Goal: Task Accomplishment & Management: Manage account settings

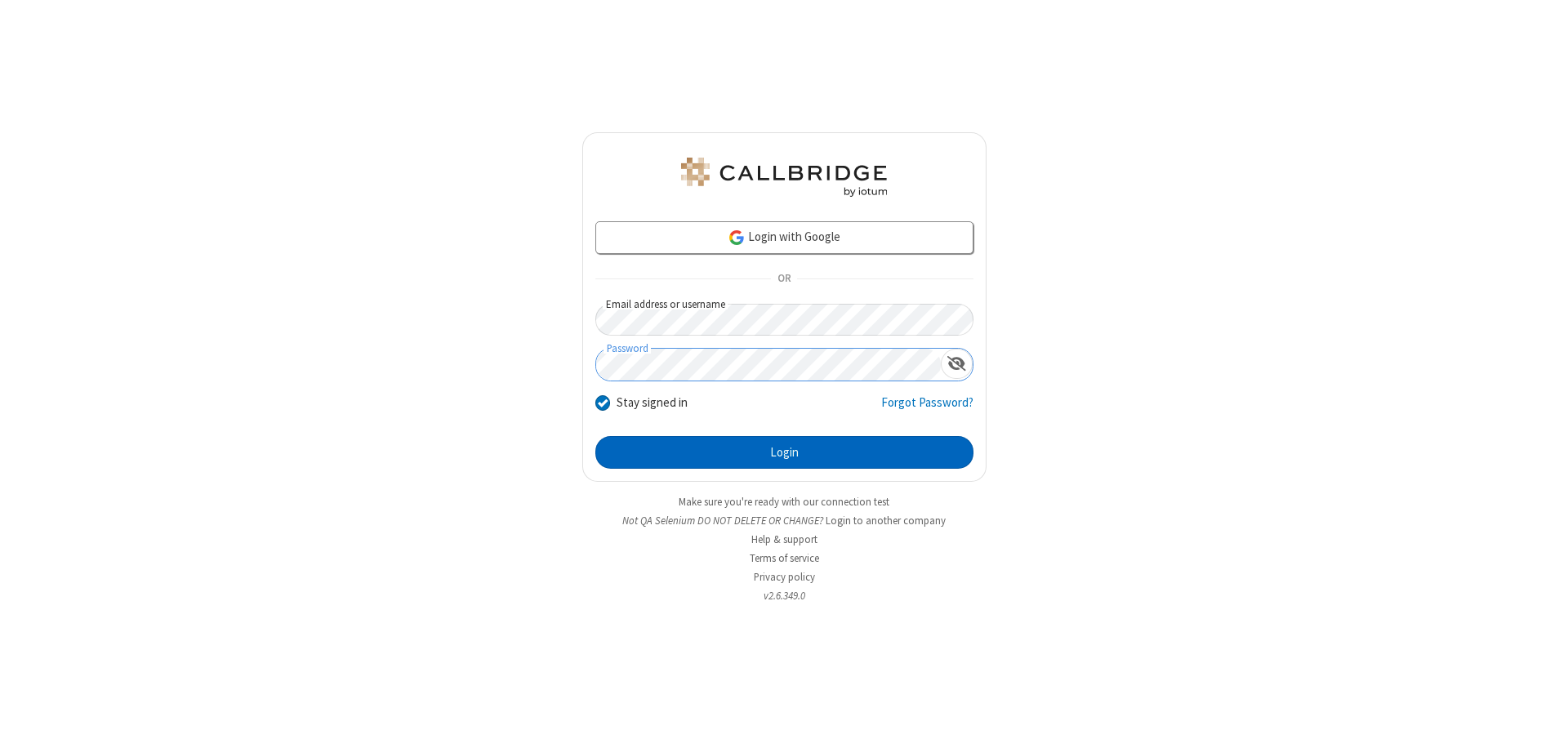
click at [784, 453] on button "Login" at bounding box center [784, 453] width 378 height 32
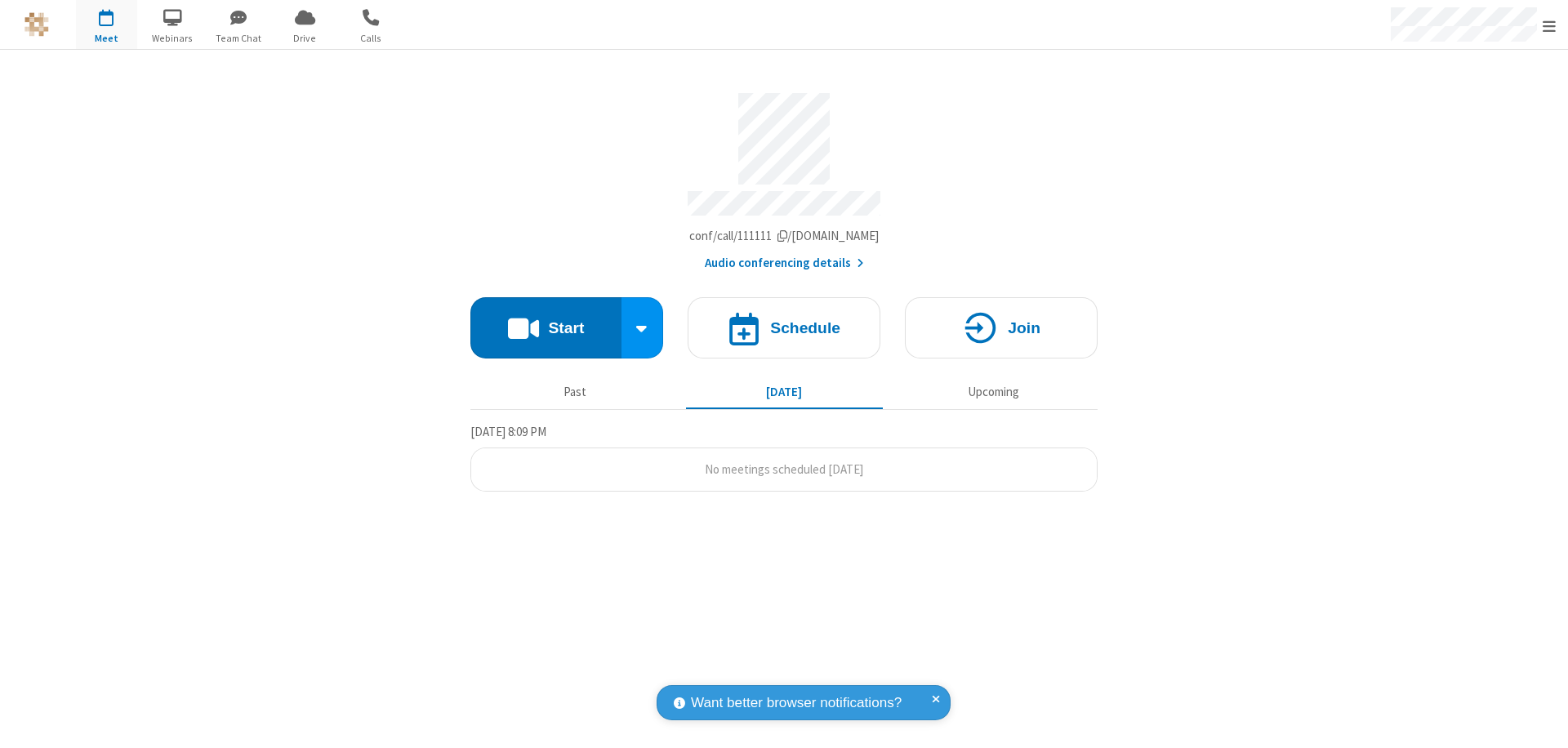
click at [1550, 26] on span "Open menu" at bounding box center [1550, 26] width 13 height 16
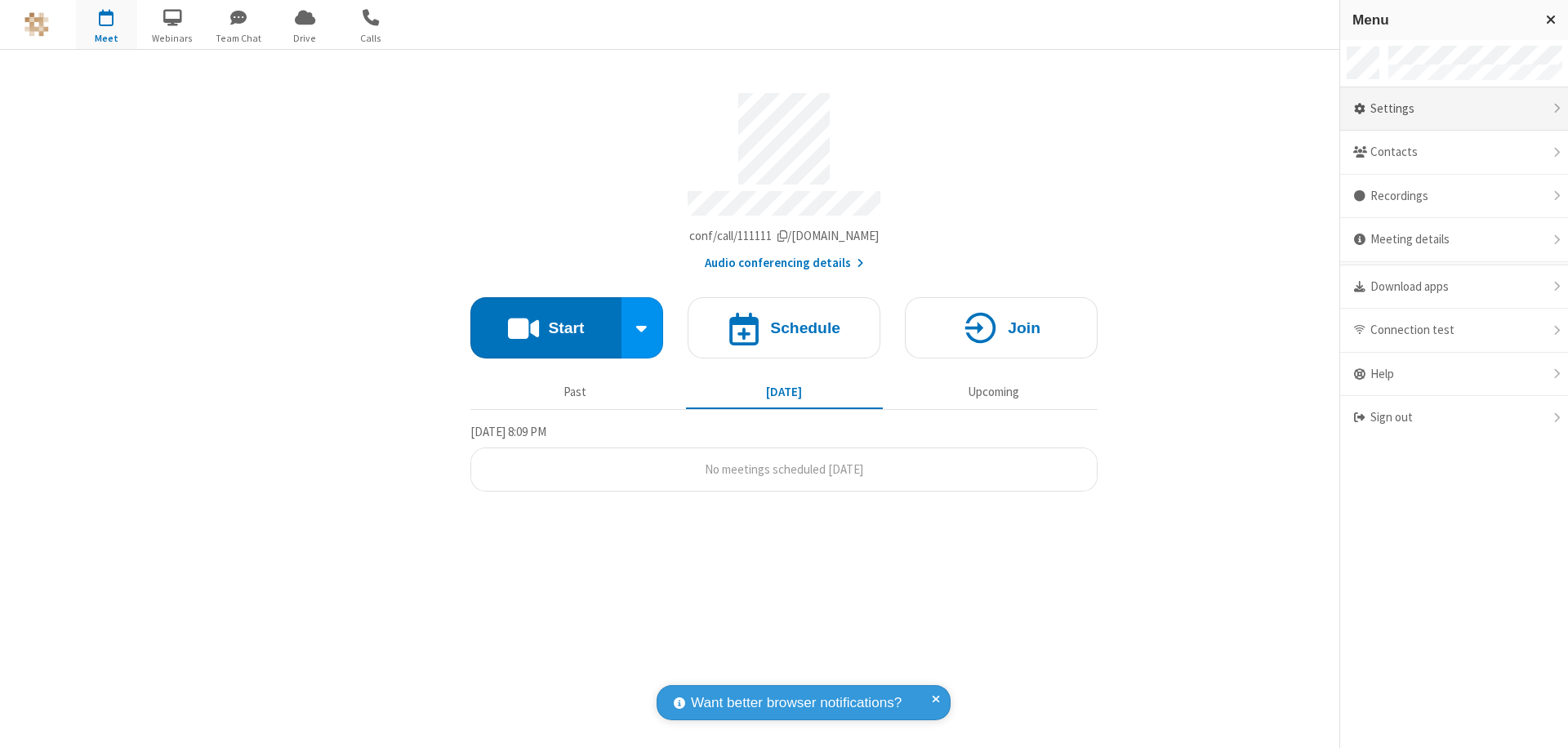
click at [1454, 109] on div "Settings" at bounding box center [1454, 110] width 228 height 44
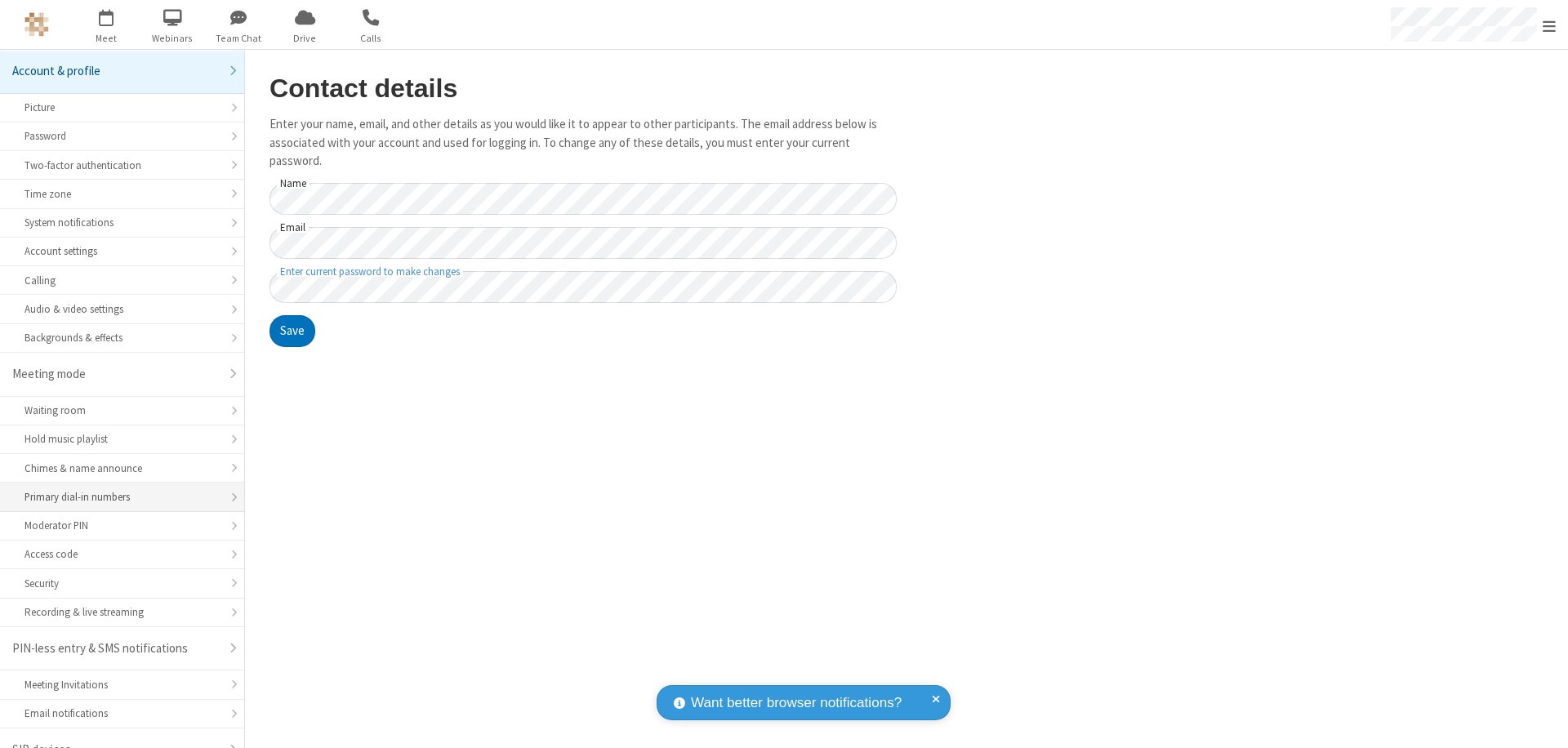
click at [116, 490] on div "Primary dial-in numbers" at bounding box center [122, 497] width 195 height 15
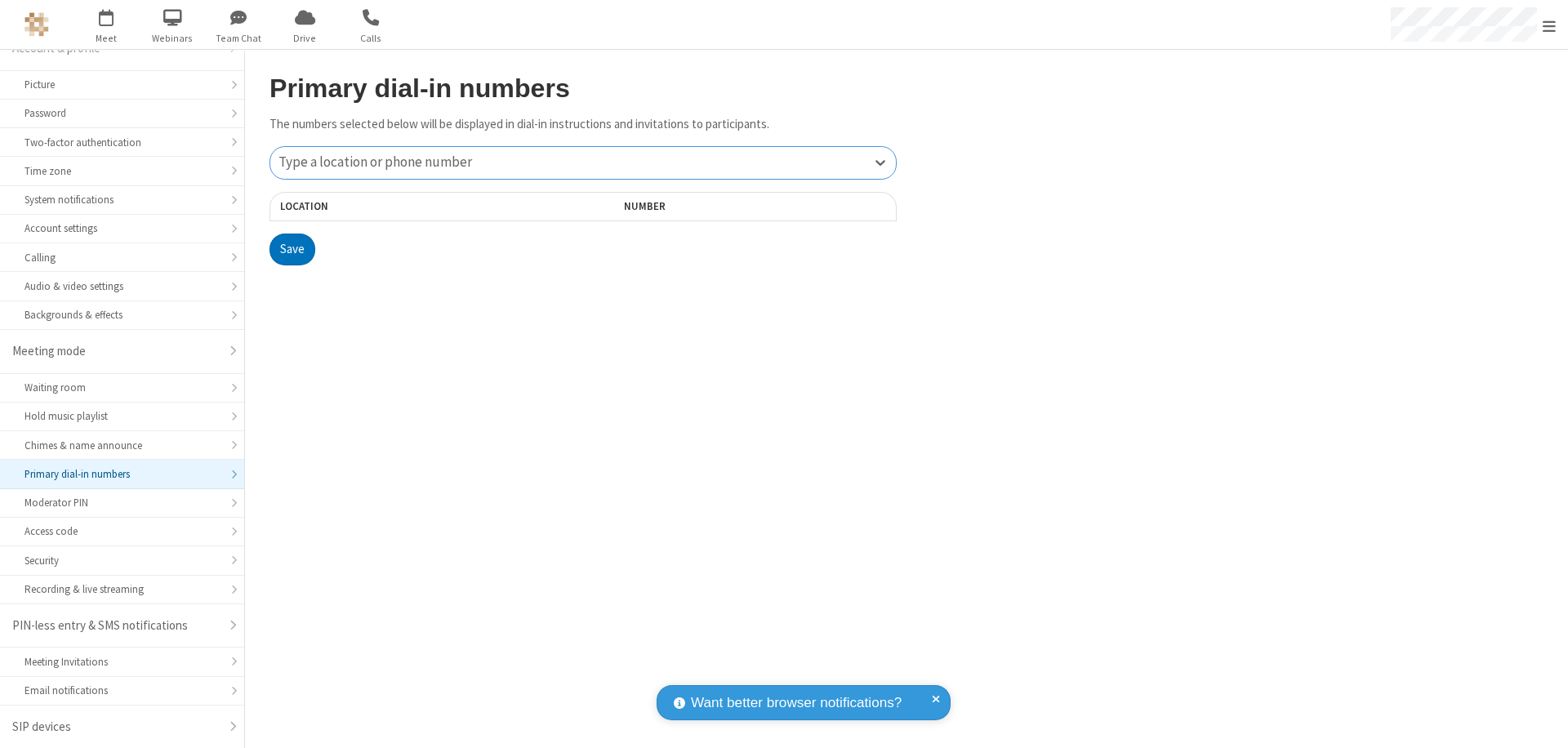
click at [583, 163] on div "Type a location or phone number" at bounding box center [583, 162] width 626 height 31
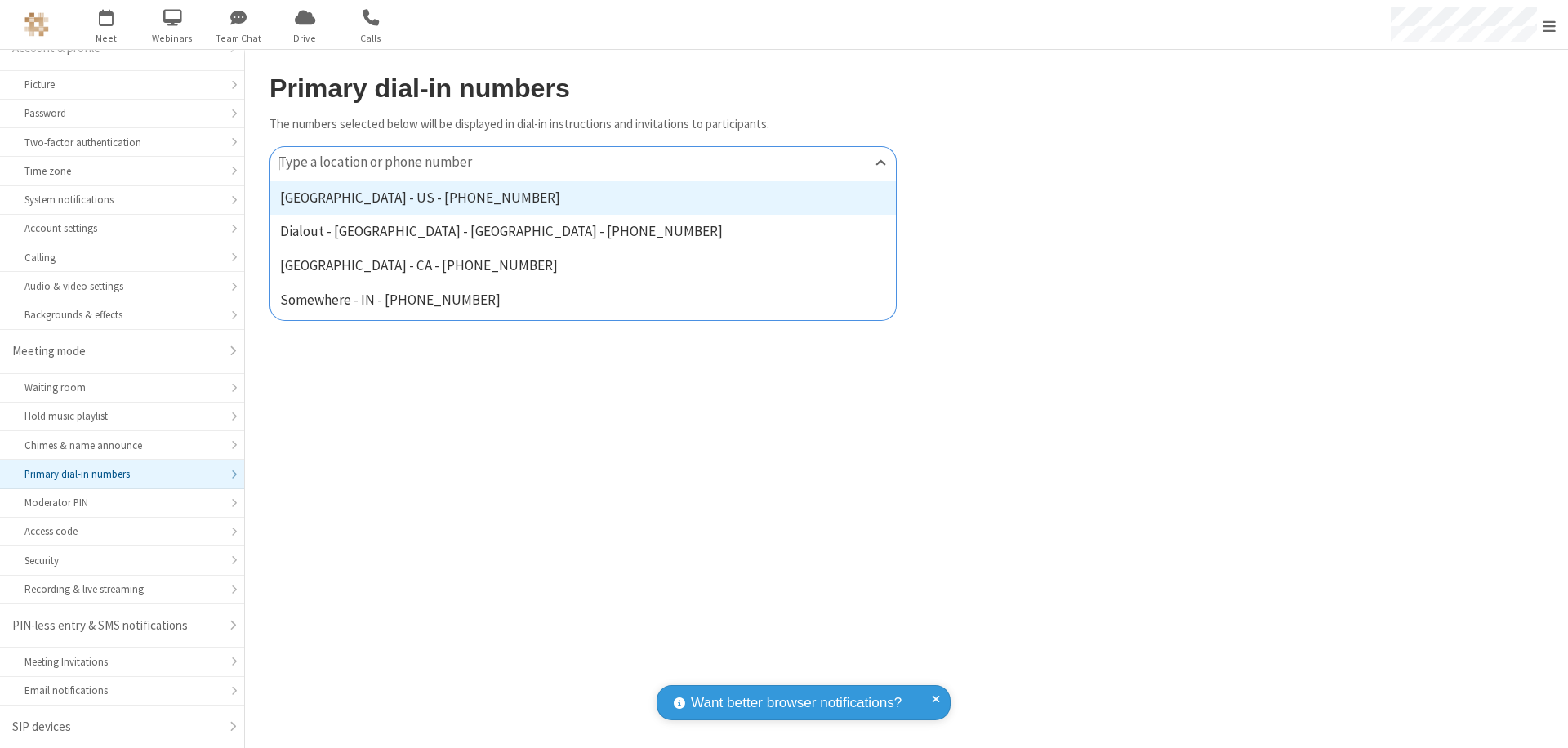
type input "[PHONE_NUMBER]"
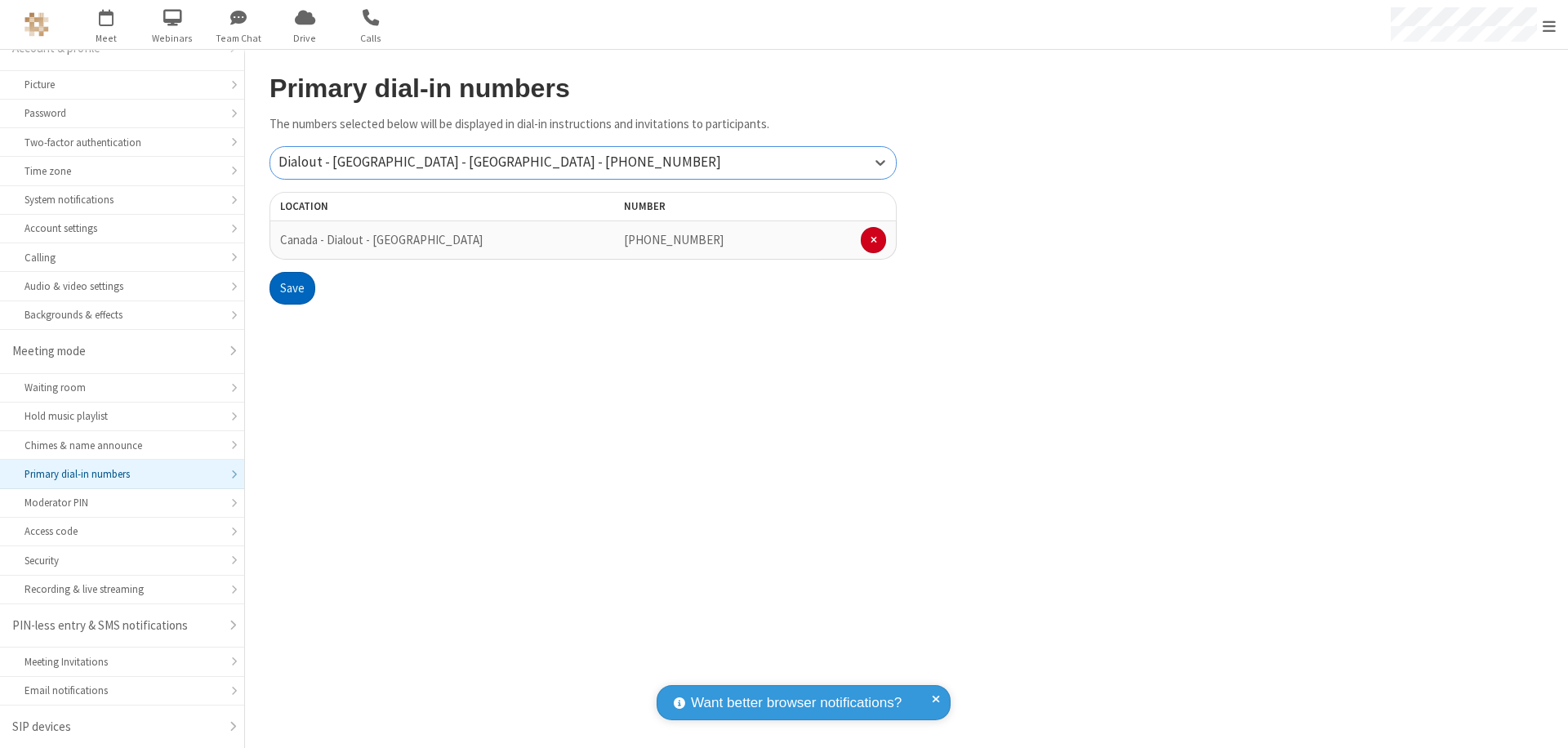
click at [291, 289] on button "Save" at bounding box center [292, 289] width 46 height 32
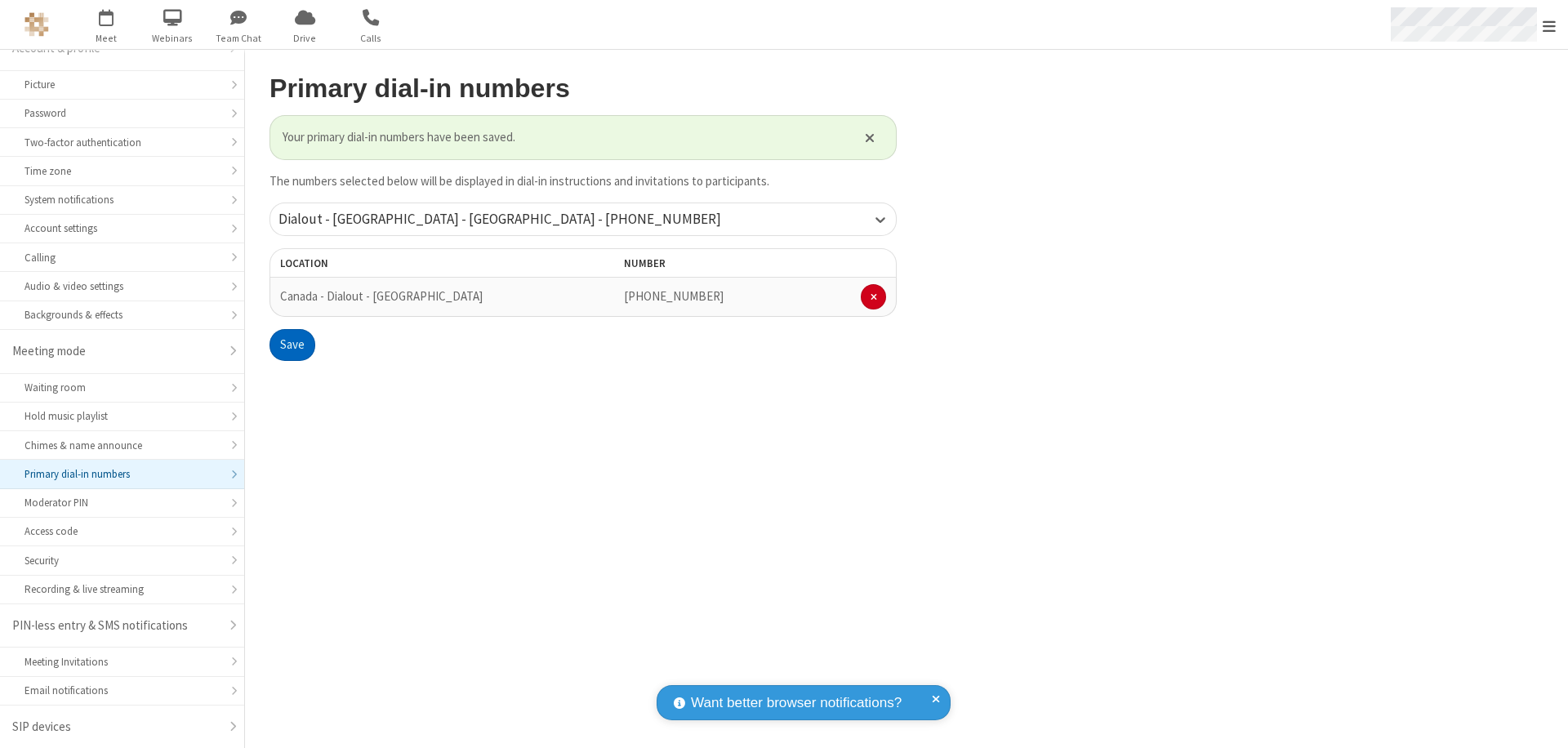
click at [1550, 26] on span "Open menu" at bounding box center [1550, 26] width 13 height 16
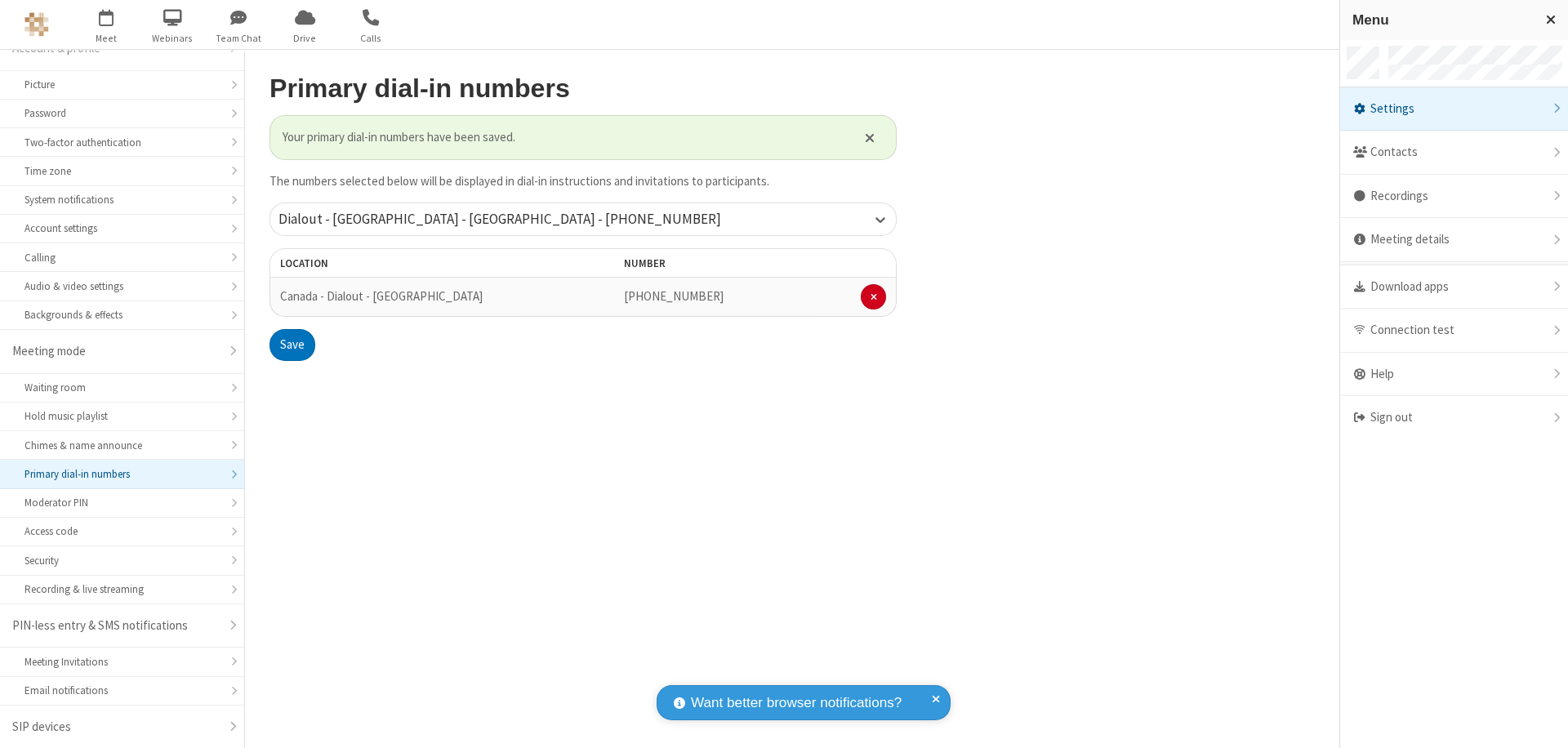
click at [106, 25] on span "button" at bounding box center [107, 16] width 61 height 28
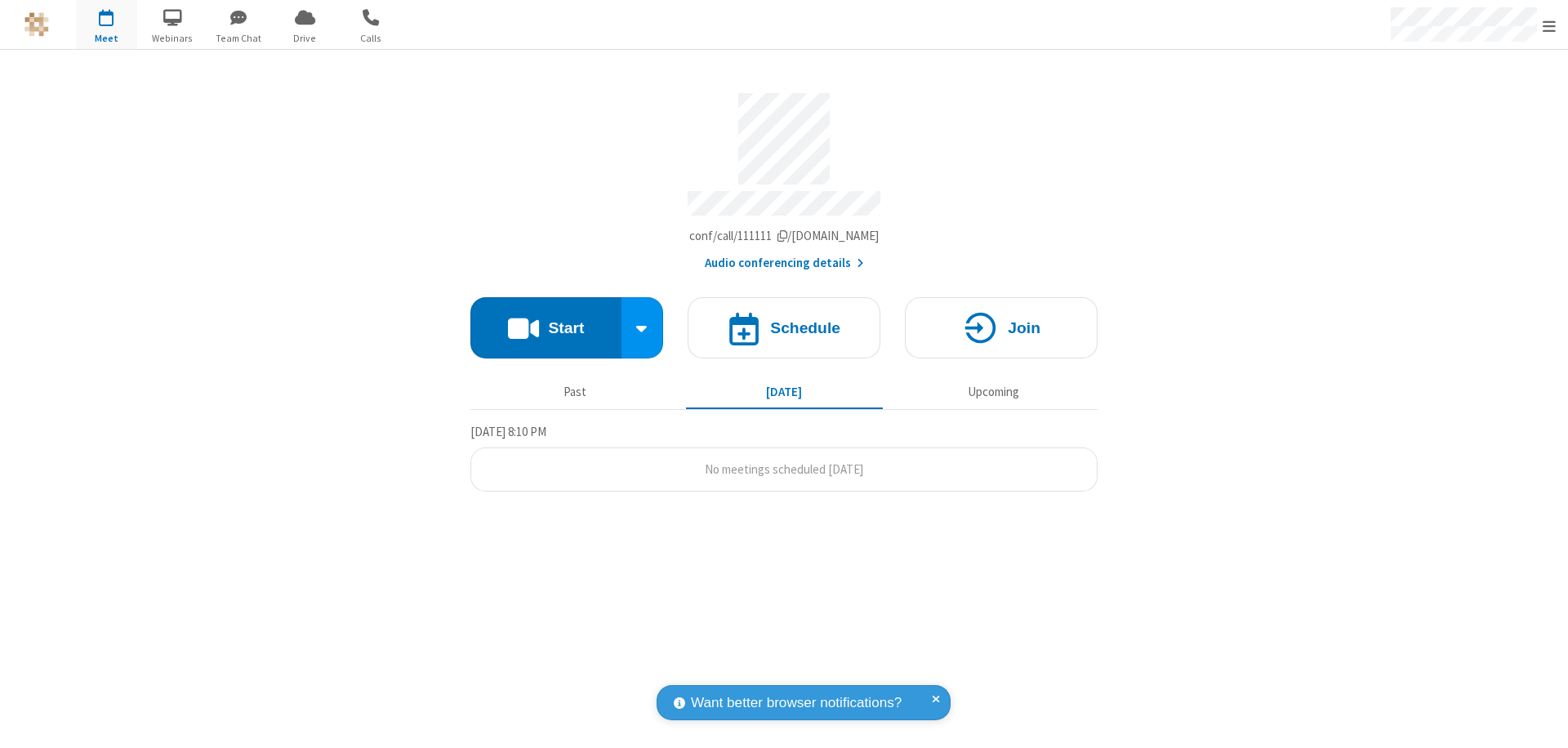
click at [546, 320] on button "Start" at bounding box center [546, 328] width 151 height 61
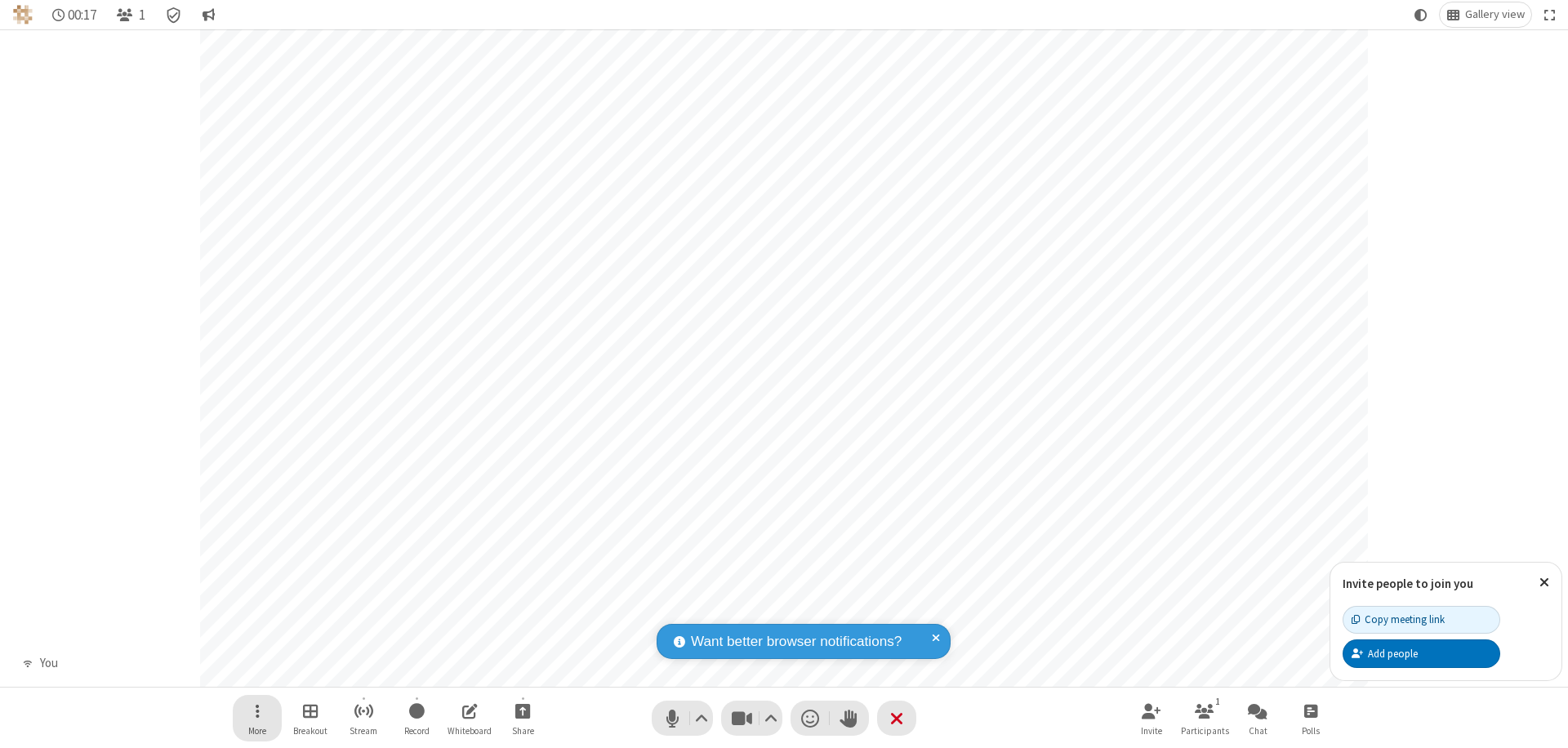
click at [256, 711] on span "Open menu" at bounding box center [257, 711] width 4 height 20
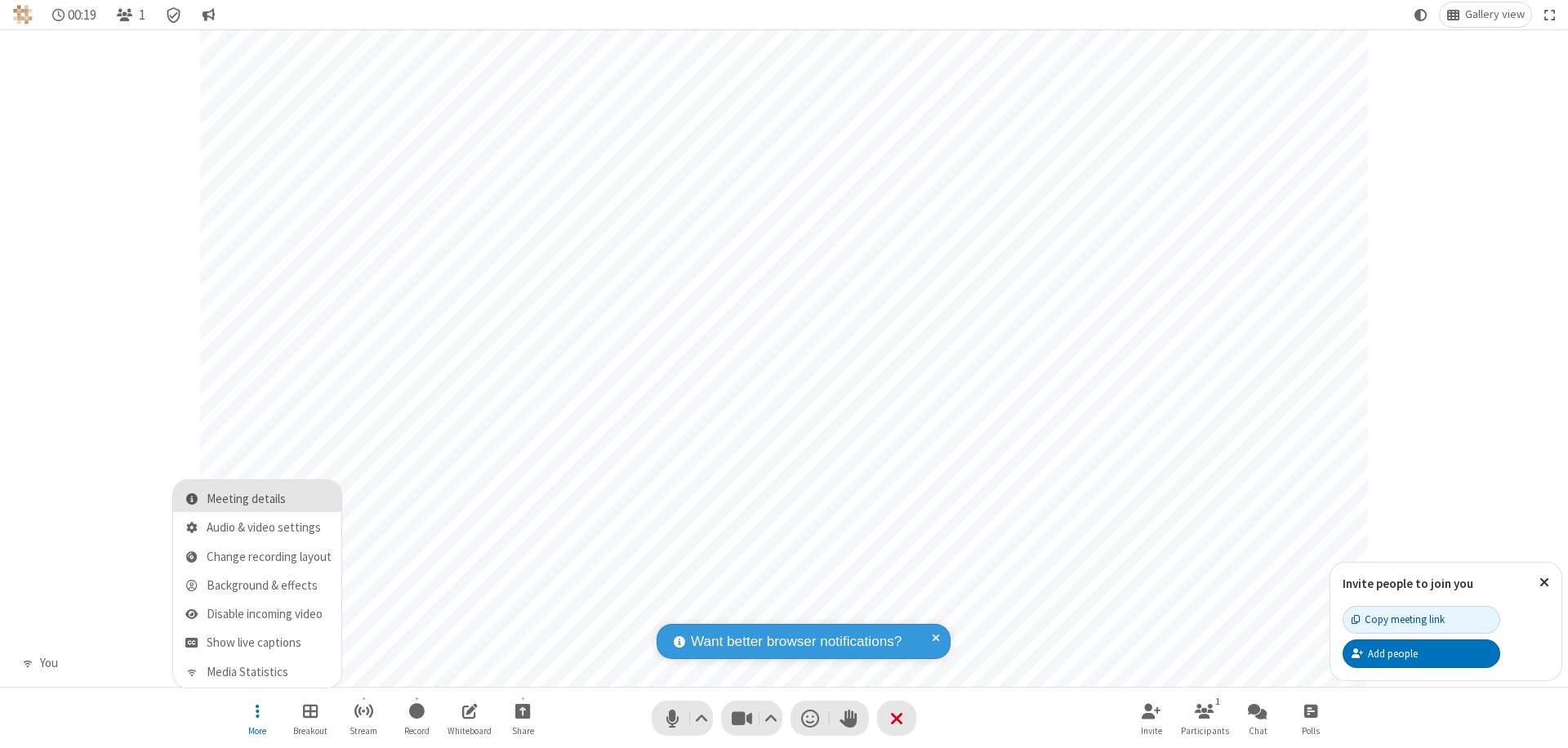
click at [269, 499] on span "Meeting details" at bounding box center [269, 499] width 125 height 14
